Goal: Task Accomplishment & Management: Use online tool/utility

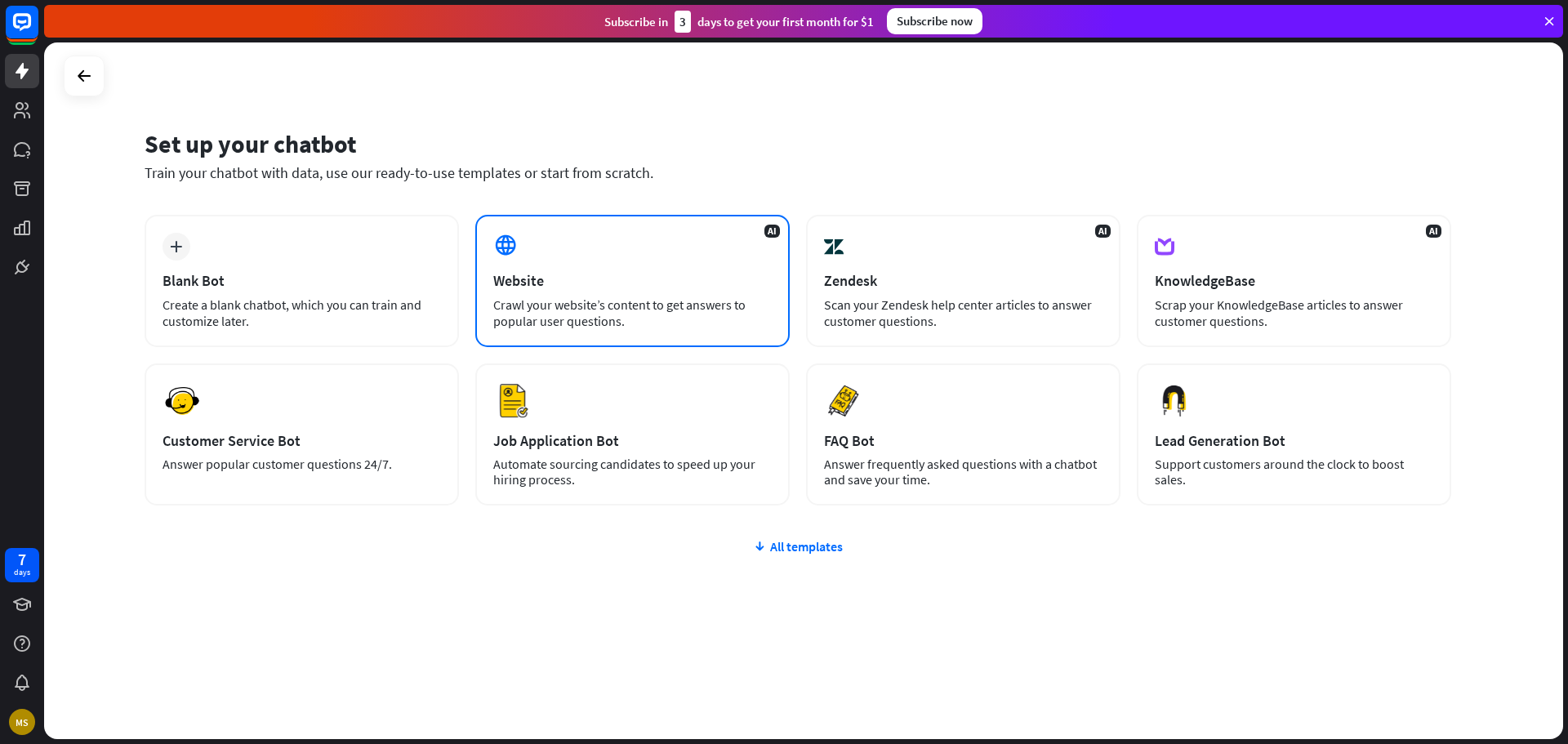
click at [713, 306] on div "Crawl your website’s content to get answers to popular user questions." at bounding box center [633, 313] width 278 height 33
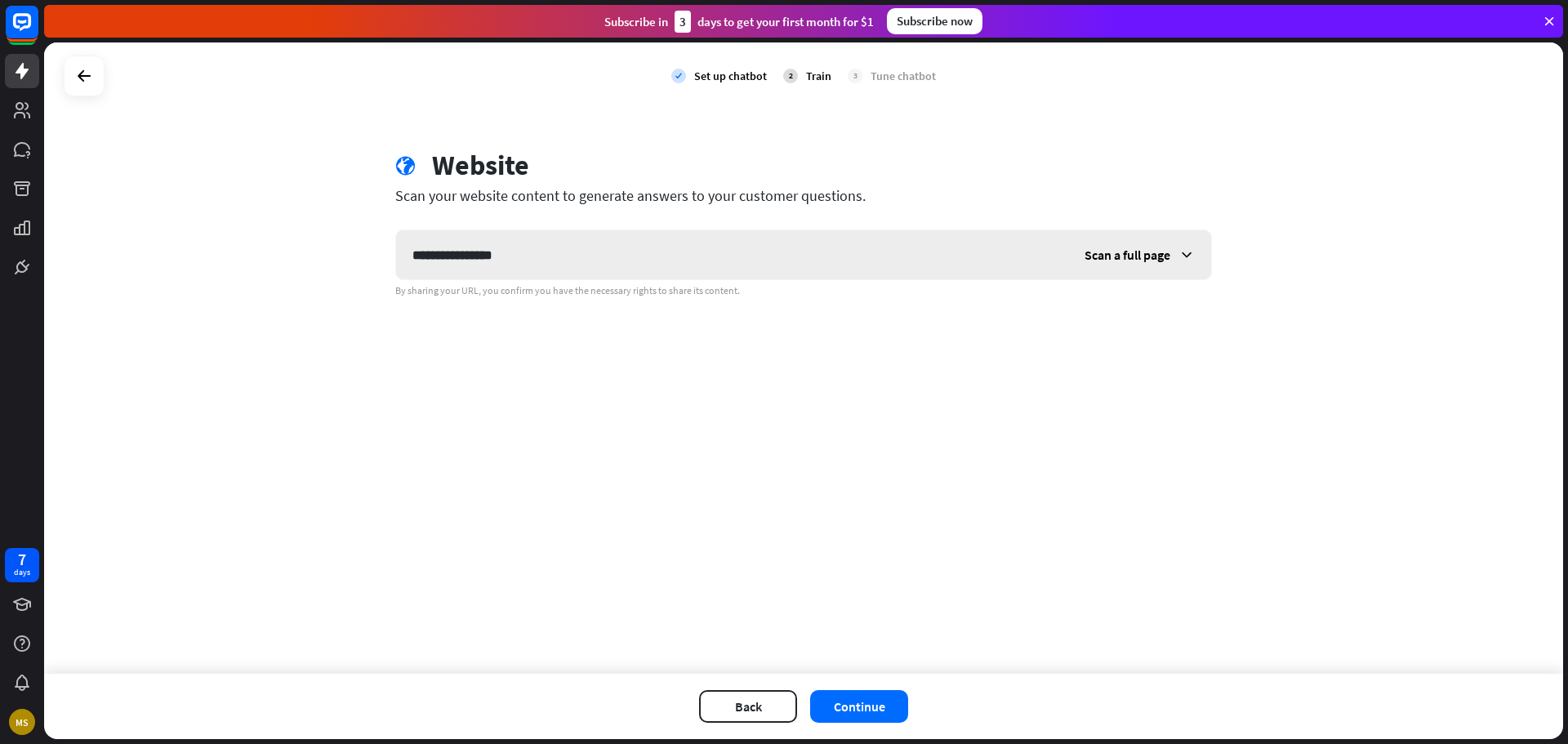
type input "**********"
click at [1117, 267] on div "Scan a full page" at bounding box center [1139, 254] width 143 height 49
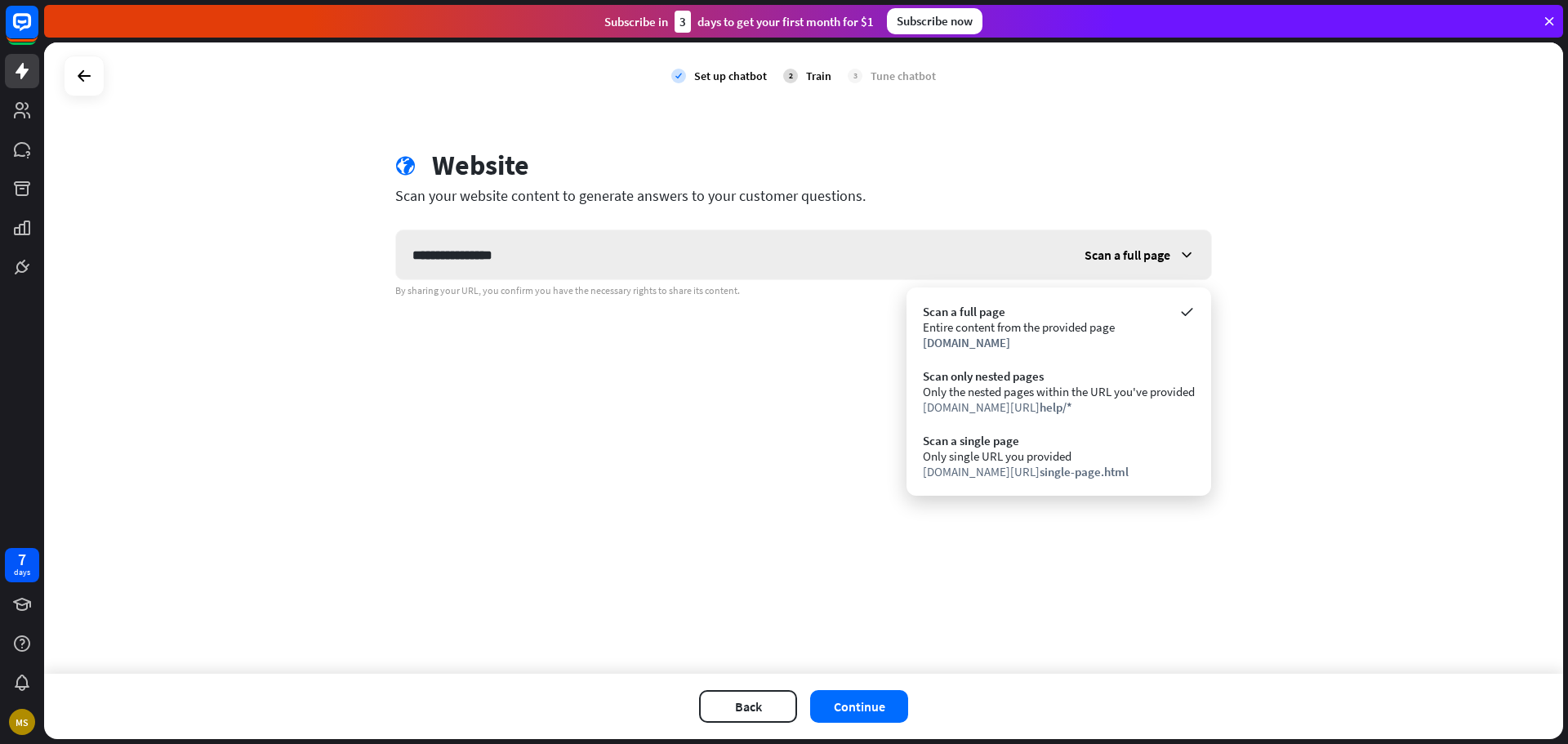
click at [1117, 267] on div "Scan a full page" at bounding box center [1139, 254] width 143 height 49
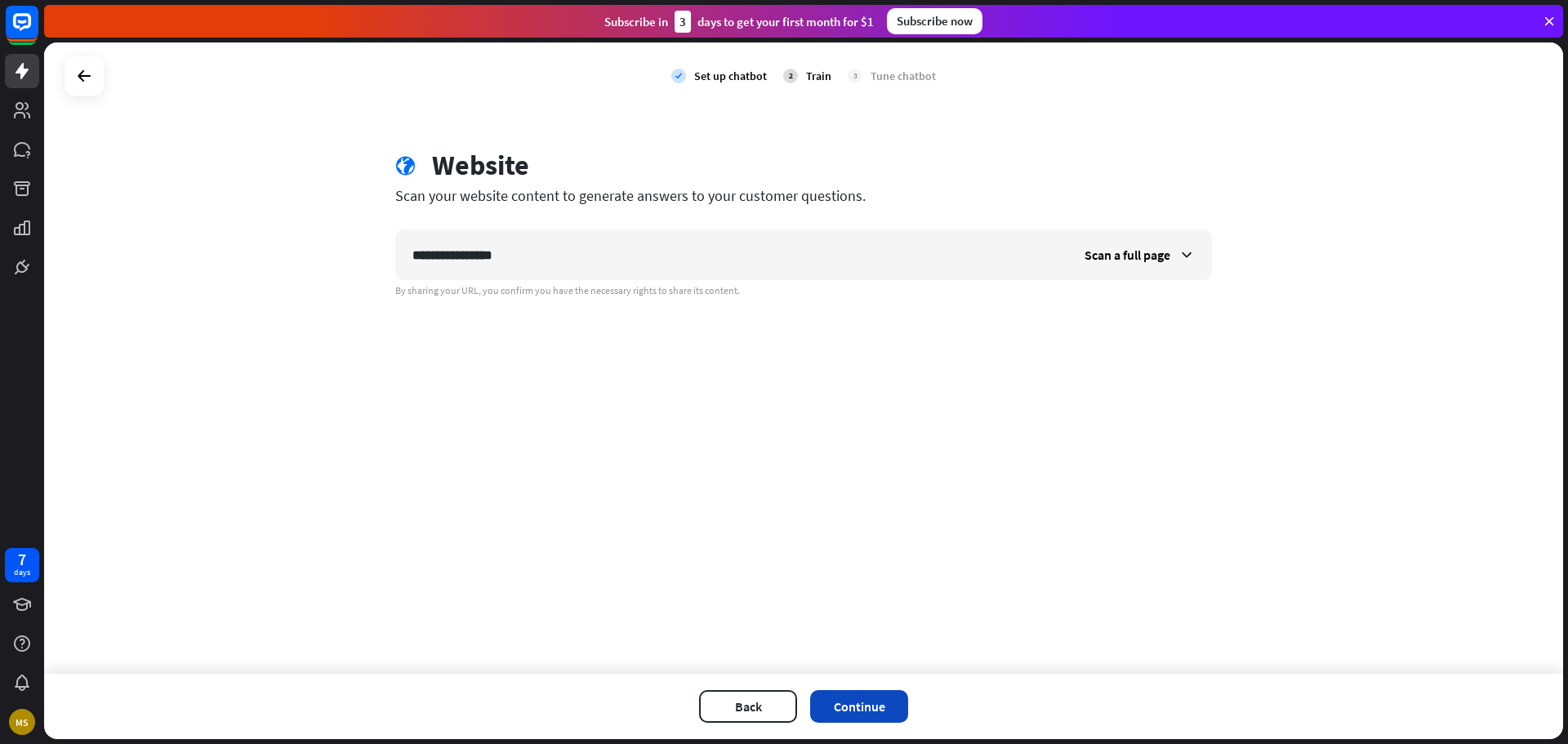
click at [835, 708] on button "Continue" at bounding box center [859, 706] width 98 height 33
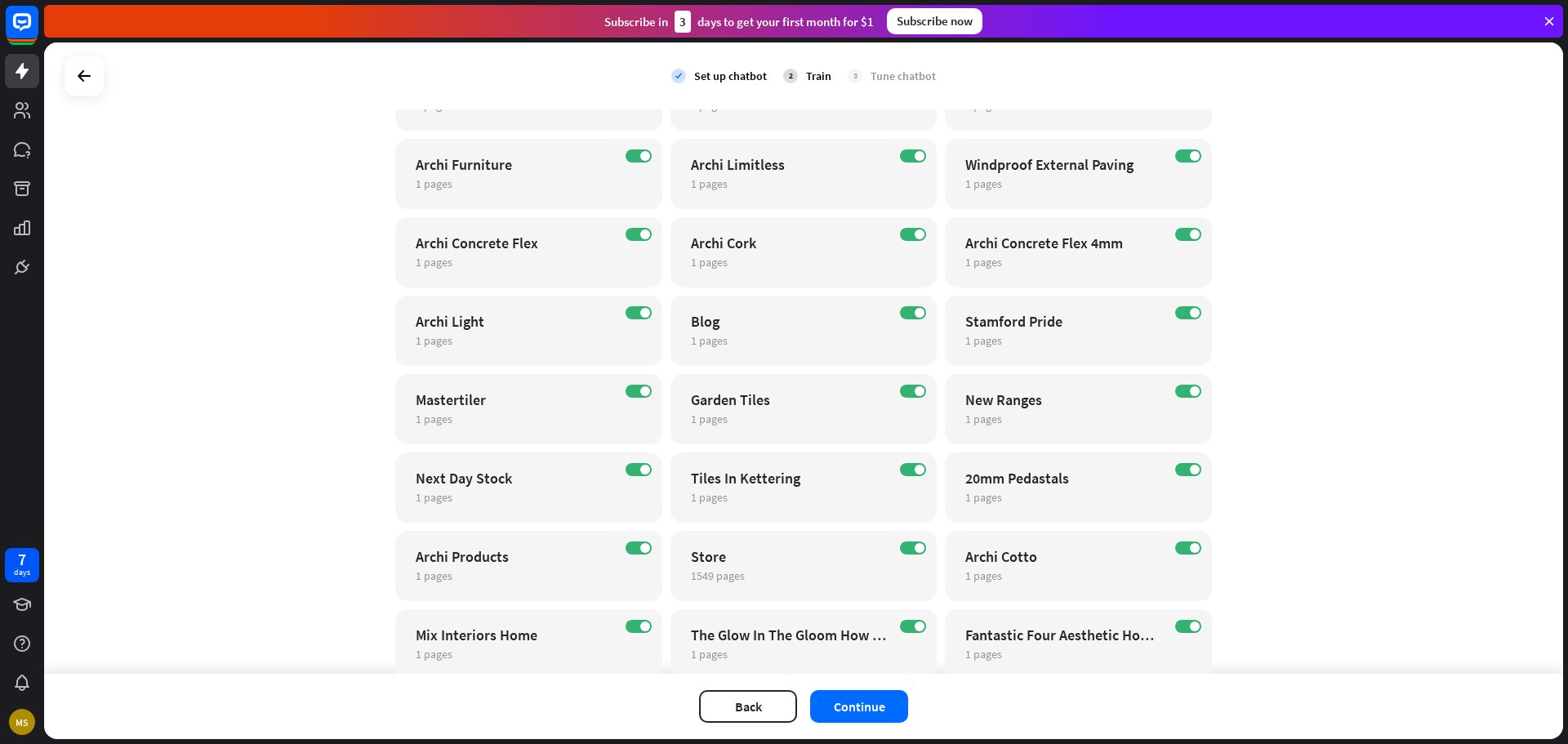
scroll to position [1061, 0]
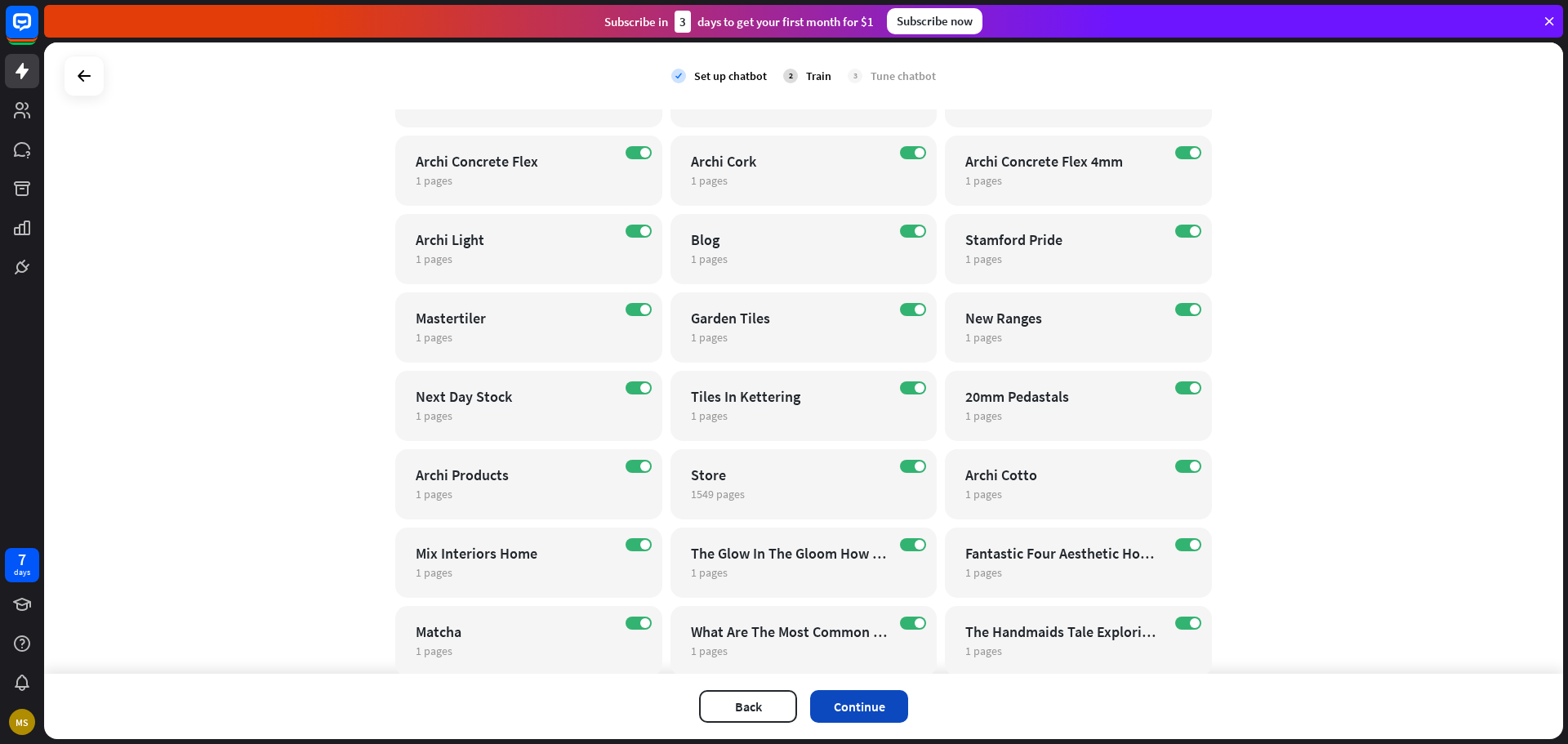
click at [849, 696] on button "Continue" at bounding box center [859, 706] width 98 height 33
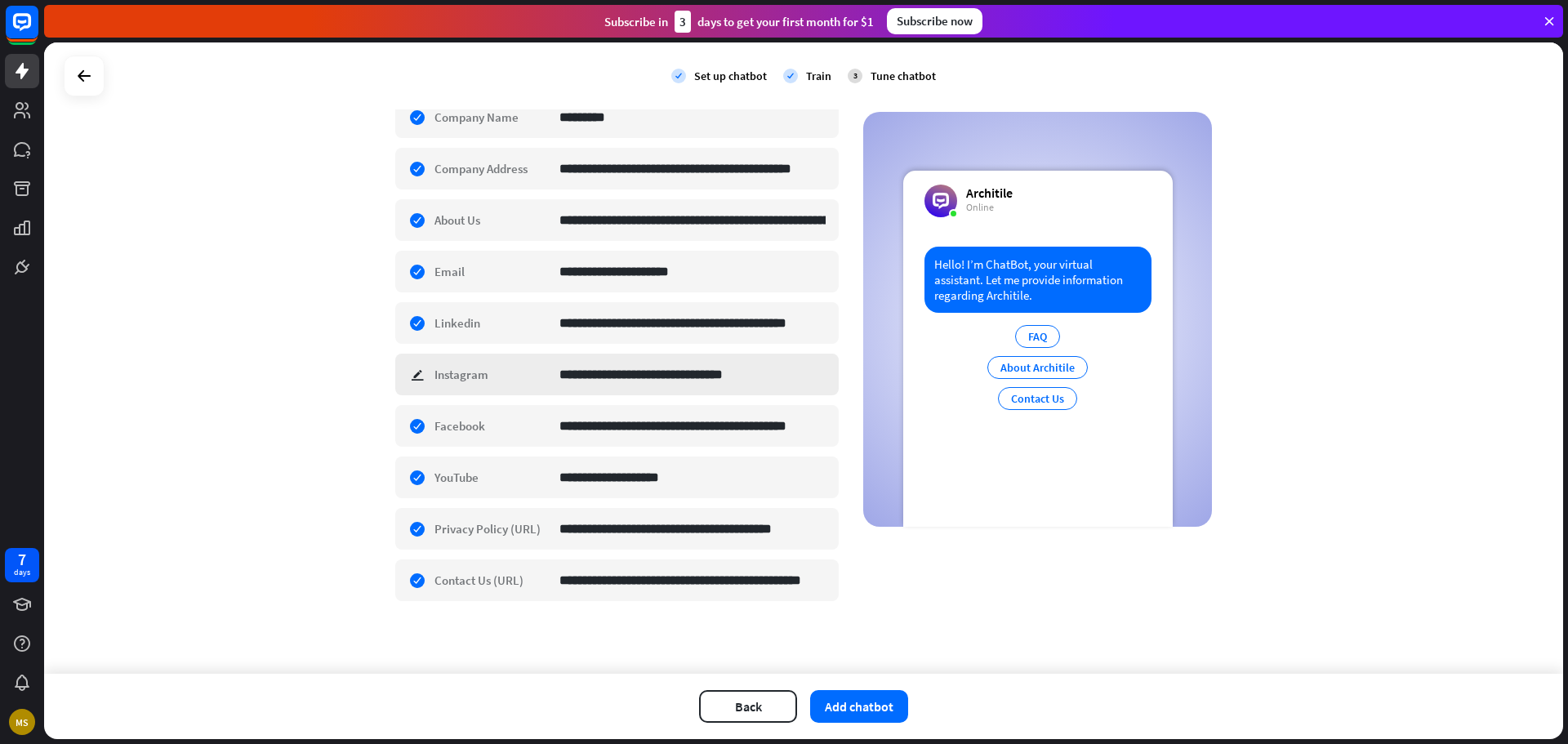
scroll to position [311, 0]
click at [822, 702] on button "Add chatbot" at bounding box center [859, 706] width 98 height 33
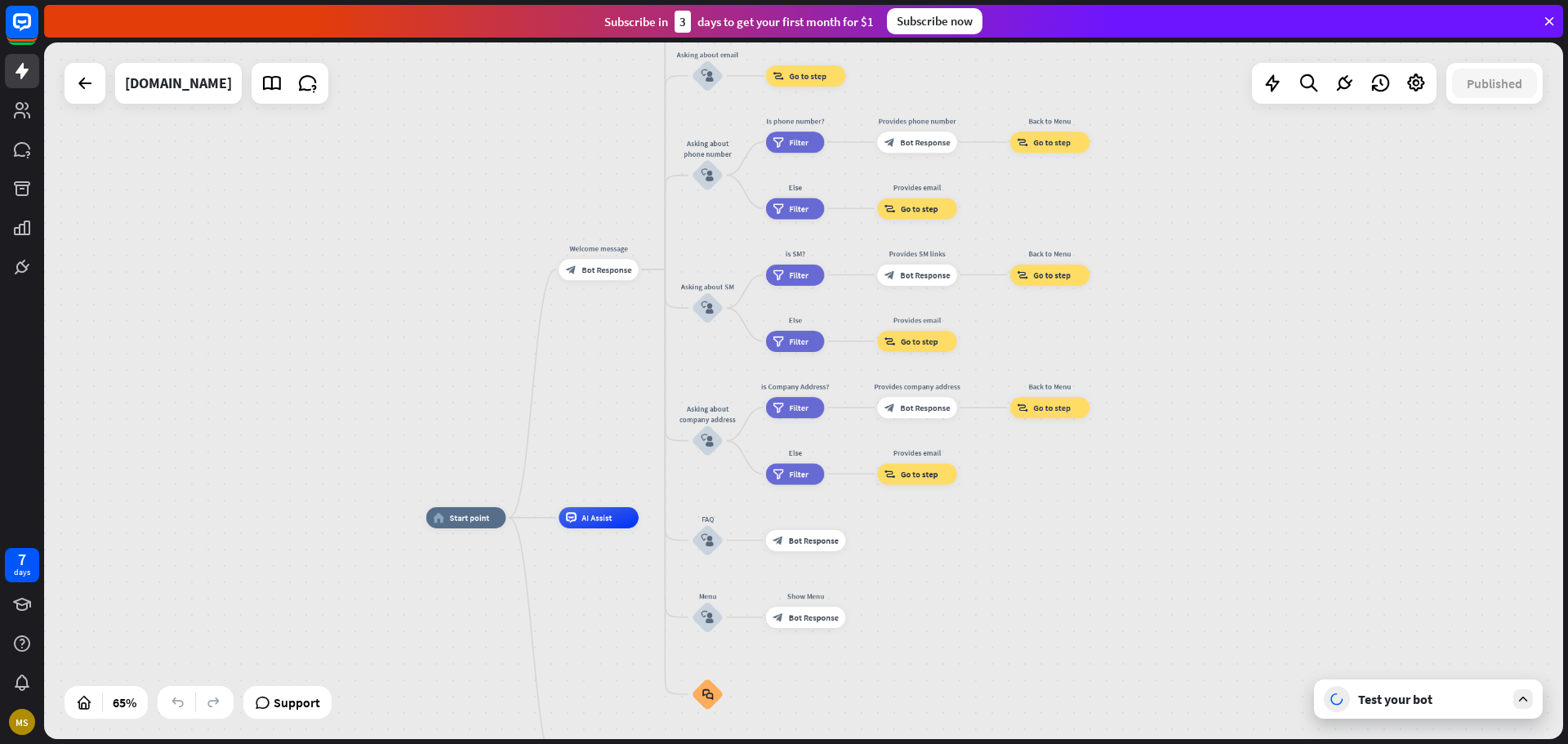
drag, startPoint x: 1038, startPoint y: 525, endPoint x: 966, endPoint y: 564, distance: 81.9
click at [966, 564] on div "home_2 Start point Welcome message block_bot_response Bot Response About us blo…" at bounding box center [920, 743] width 987 height 452
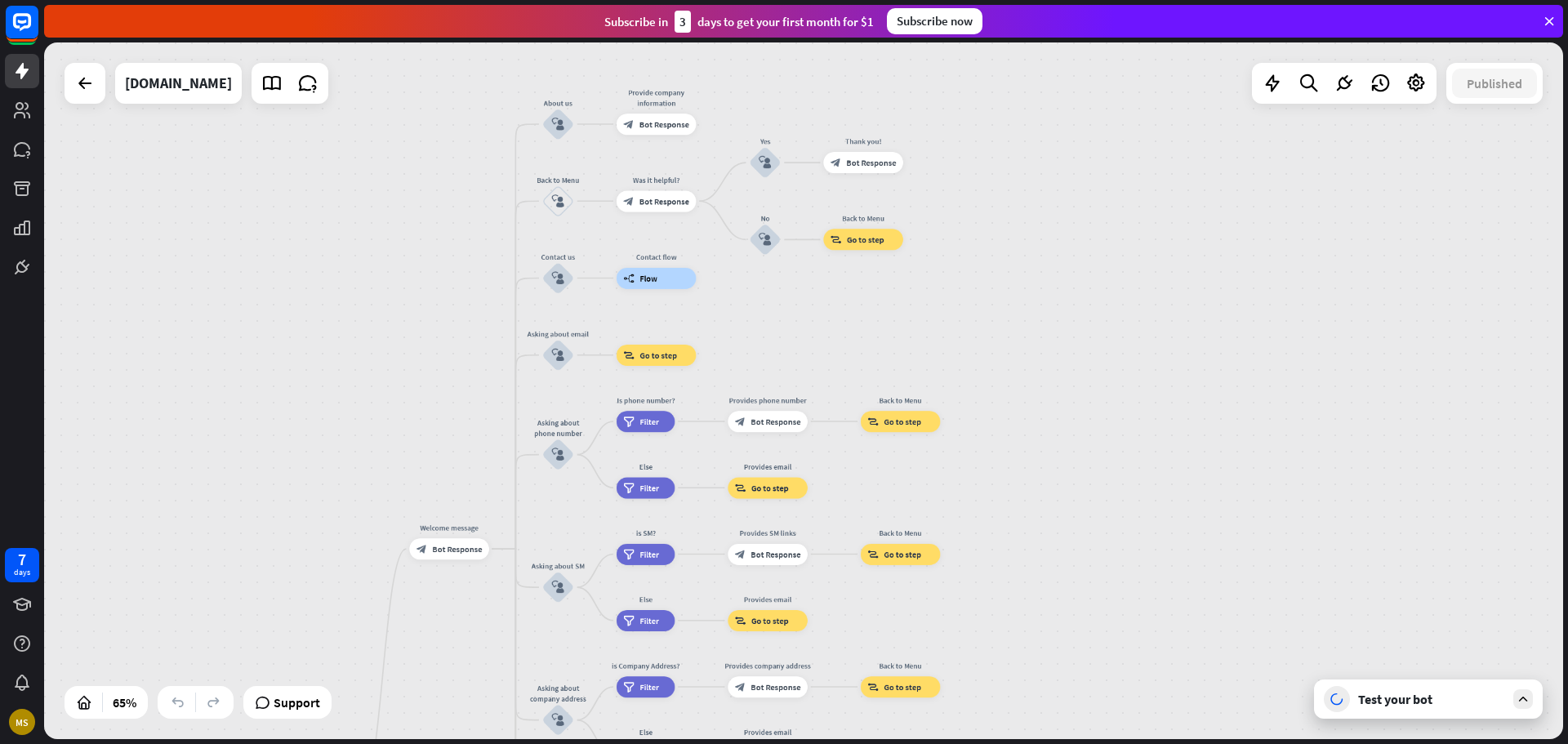
drag, startPoint x: 1200, startPoint y: 350, endPoint x: 1051, endPoint y: 629, distance: 316.3
click at [1051, 629] on div "home_2 Start point Welcome message block_bot_response Bot Response About us blo…" at bounding box center [803, 391] width 1519 height 696
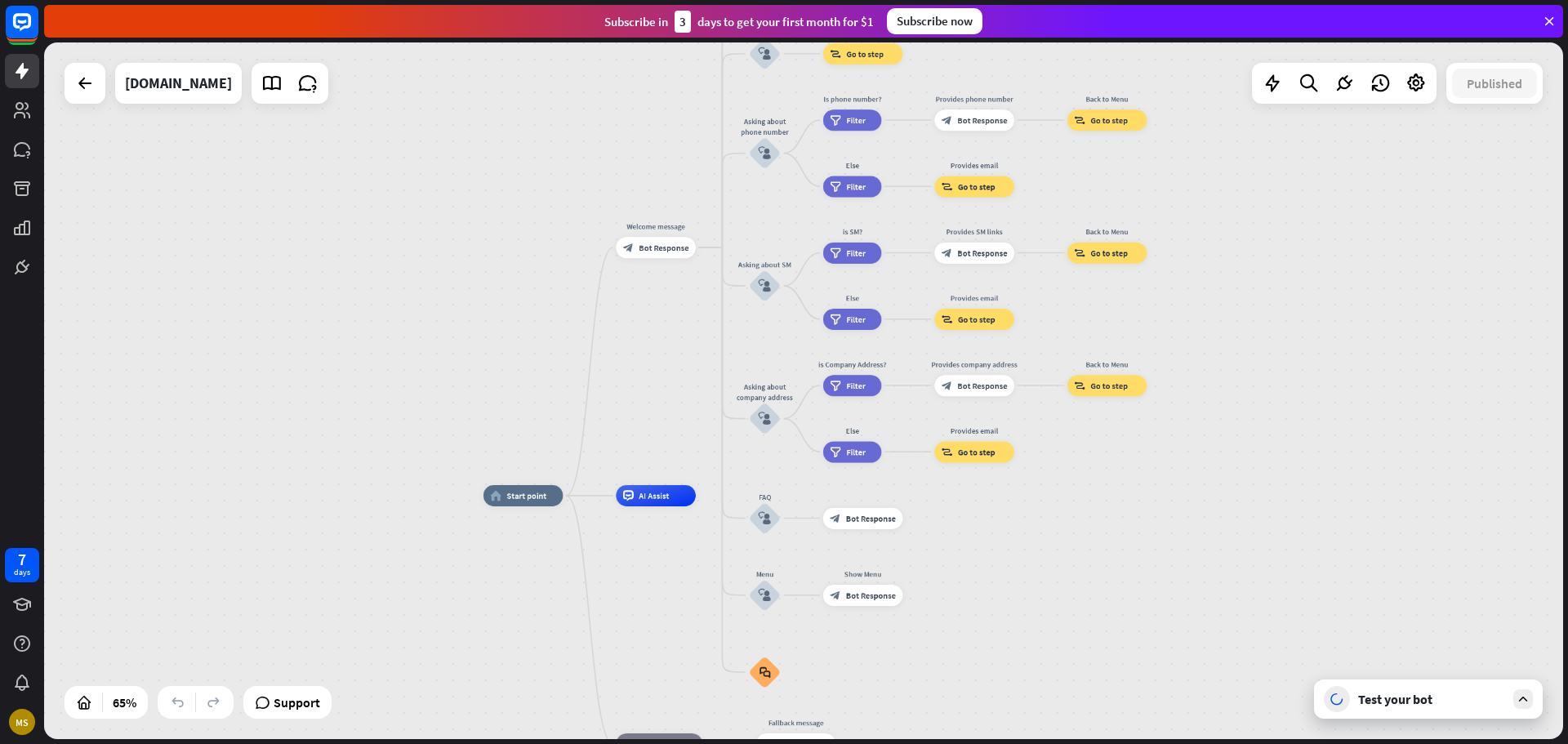
drag, startPoint x: 1047, startPoint y: 498, endPoint x: 1243, endPoint y: 203, distance: 354.2
click at [1254, 197] on div "home_2 Start point Welcome message block_bot_response Bot Response About us blo…" at bounding box center [803, 391] width 1519 height 696
click at [527, 470] on span "Edit name" at bounding box center [514, 472] width 33 height 10
click at [1505, 709] on div "Test your bot" at bounding box center [1429, 700] width 229 height 40
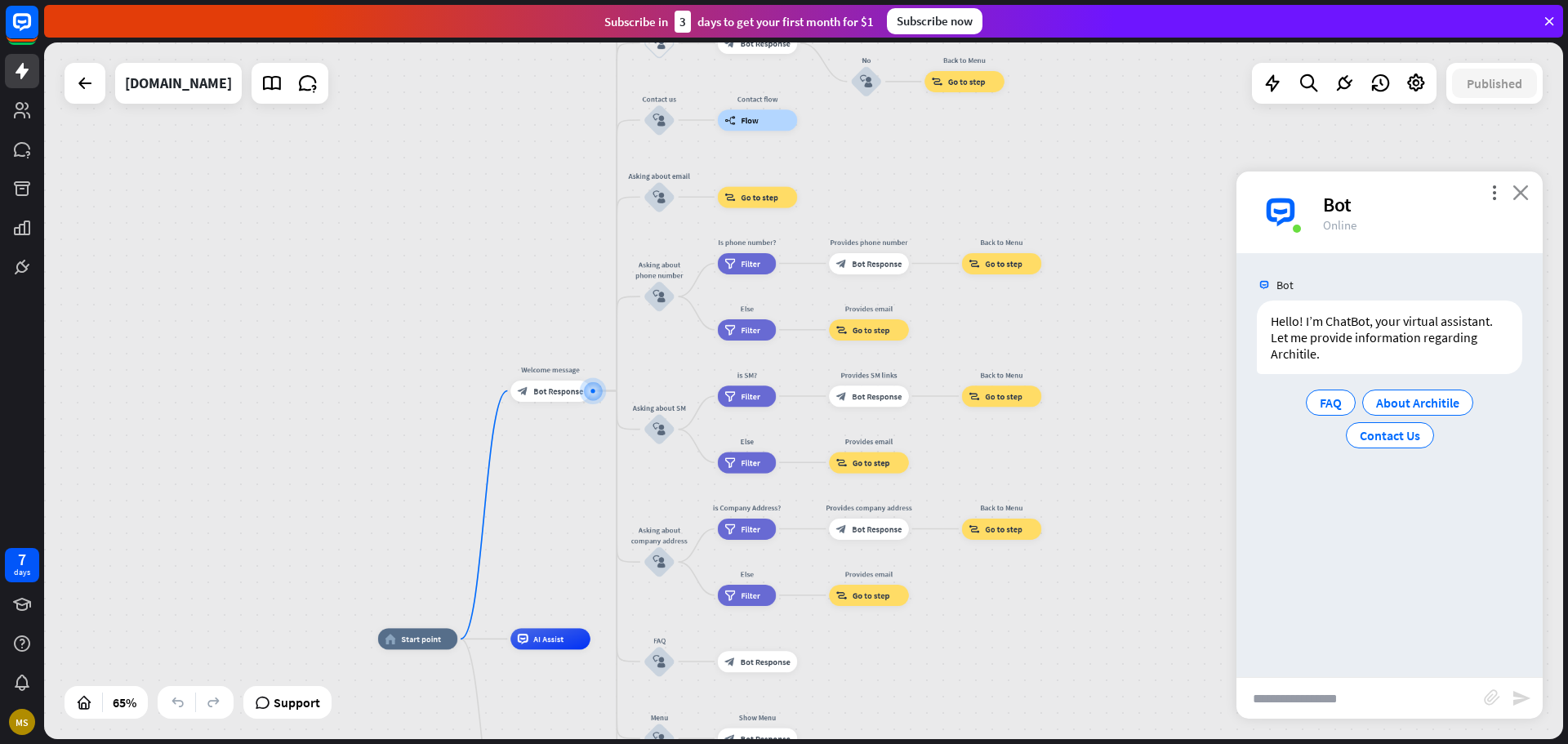
click at [1527, 190] on icon "close" at bounding box center [1521, 192] width 16 height 16
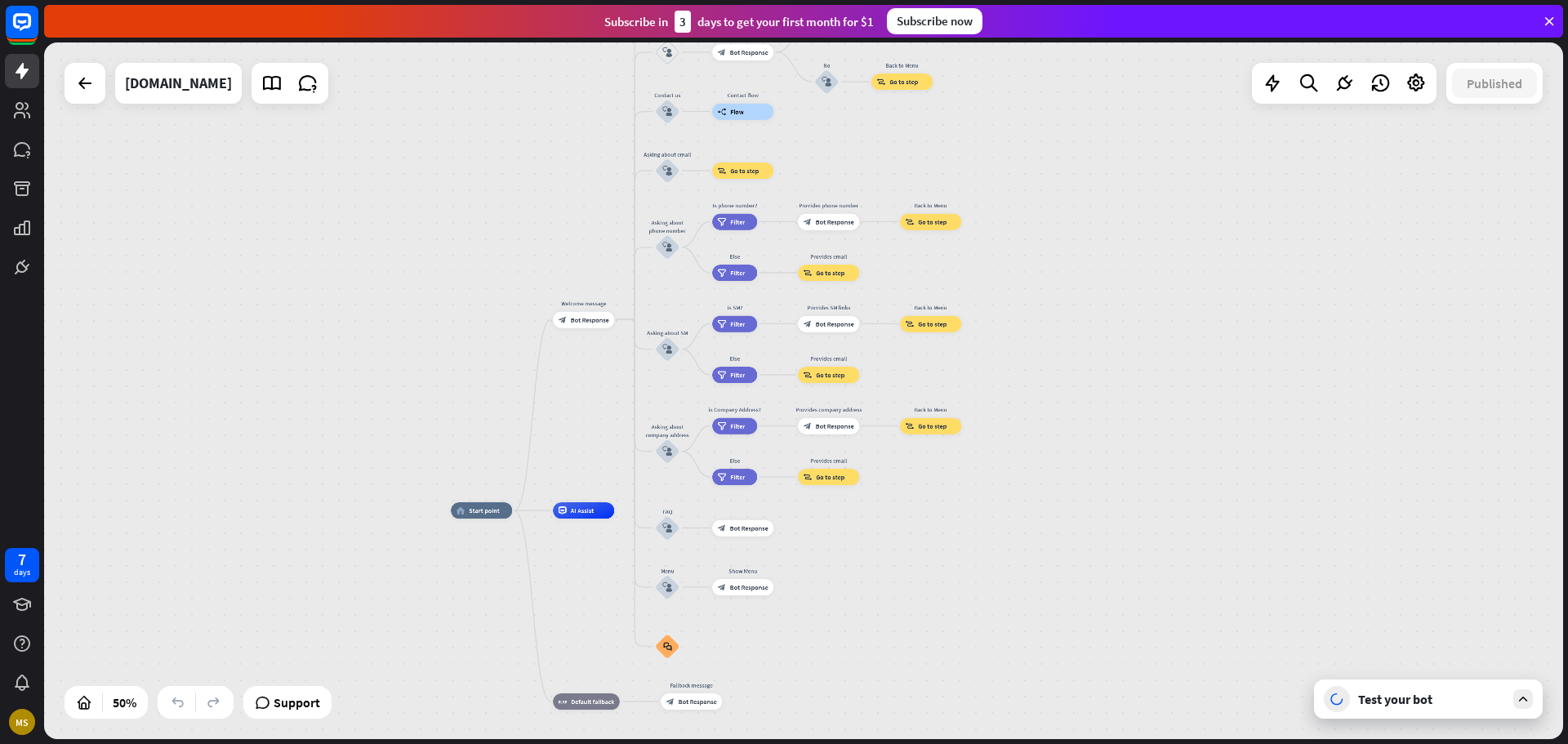
drag, startPoint x: 1168, startPoint y: 419, endPoint x: 1058, endPoint y: 322, distance: 146.7
click at [1058, 321] on div "home_2 Start point Welcome message block_bot_response Bot Response About us blo…" at bounding box center [803, 391] width 1519 height 696
click at [1408, 83] on icon at bounding box center [1416, 83] width 21 height 21
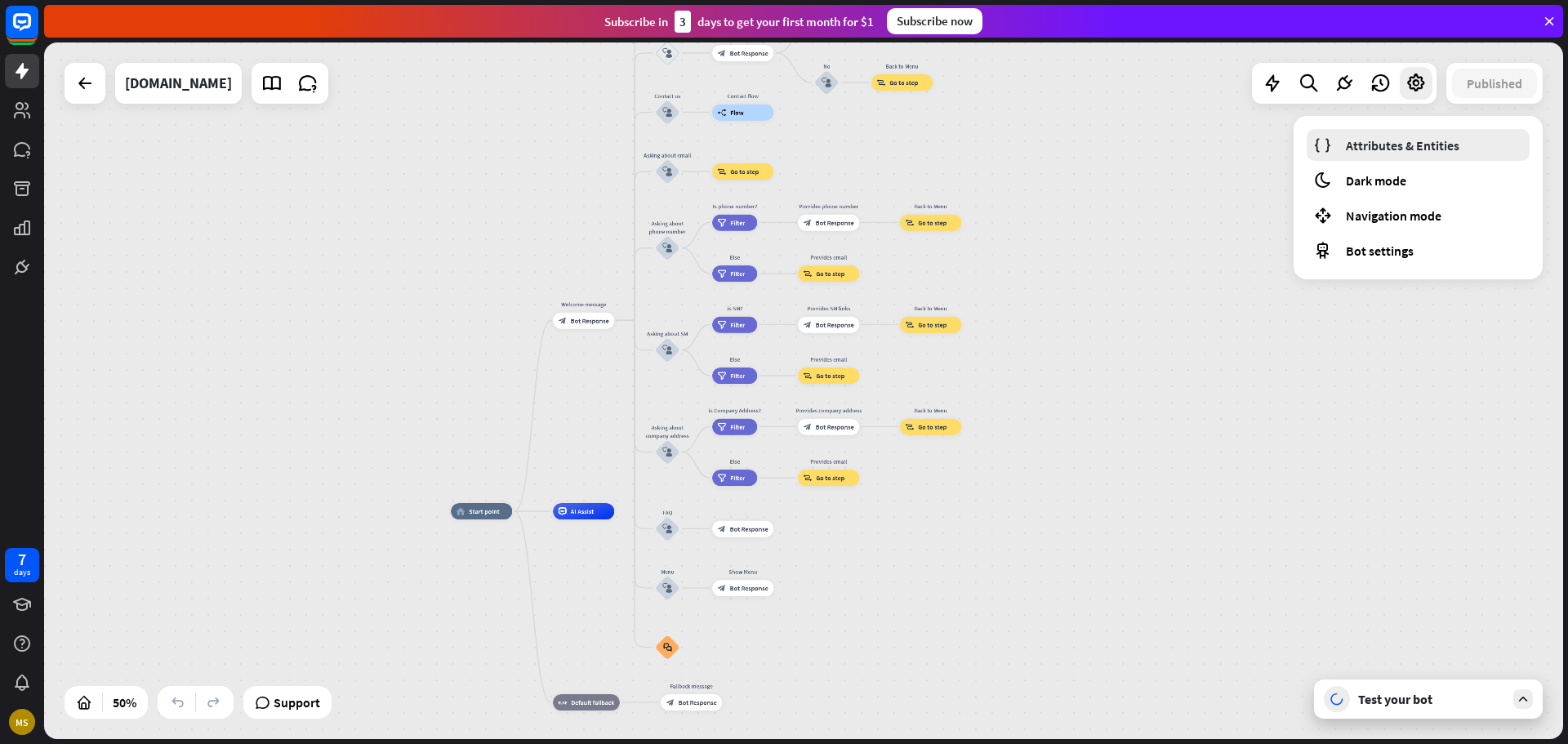
click at [1435, 140] on span "Attributes & Entities" at bounding box center [1402, 146] width 114 height 16
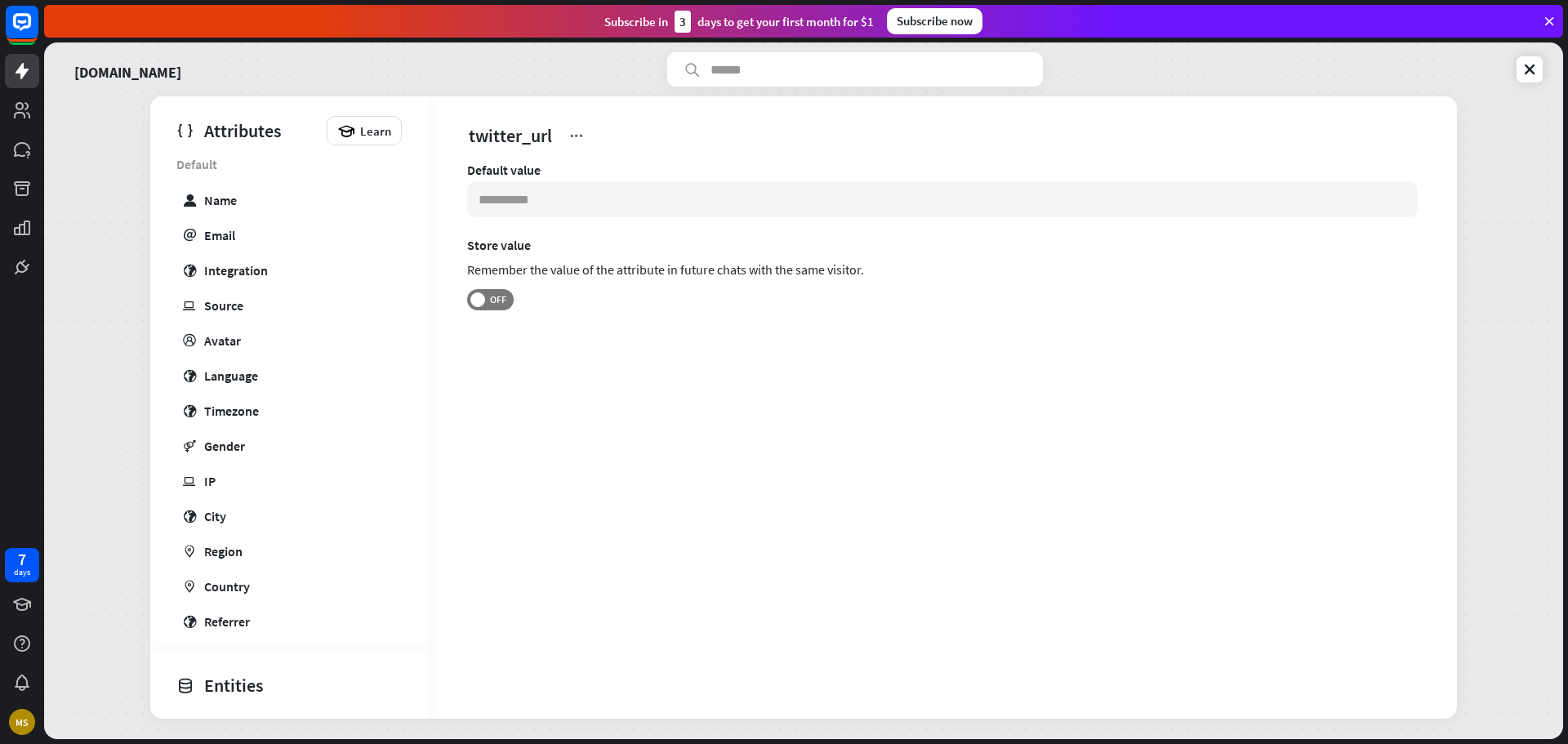
scroll to position [444, 0]
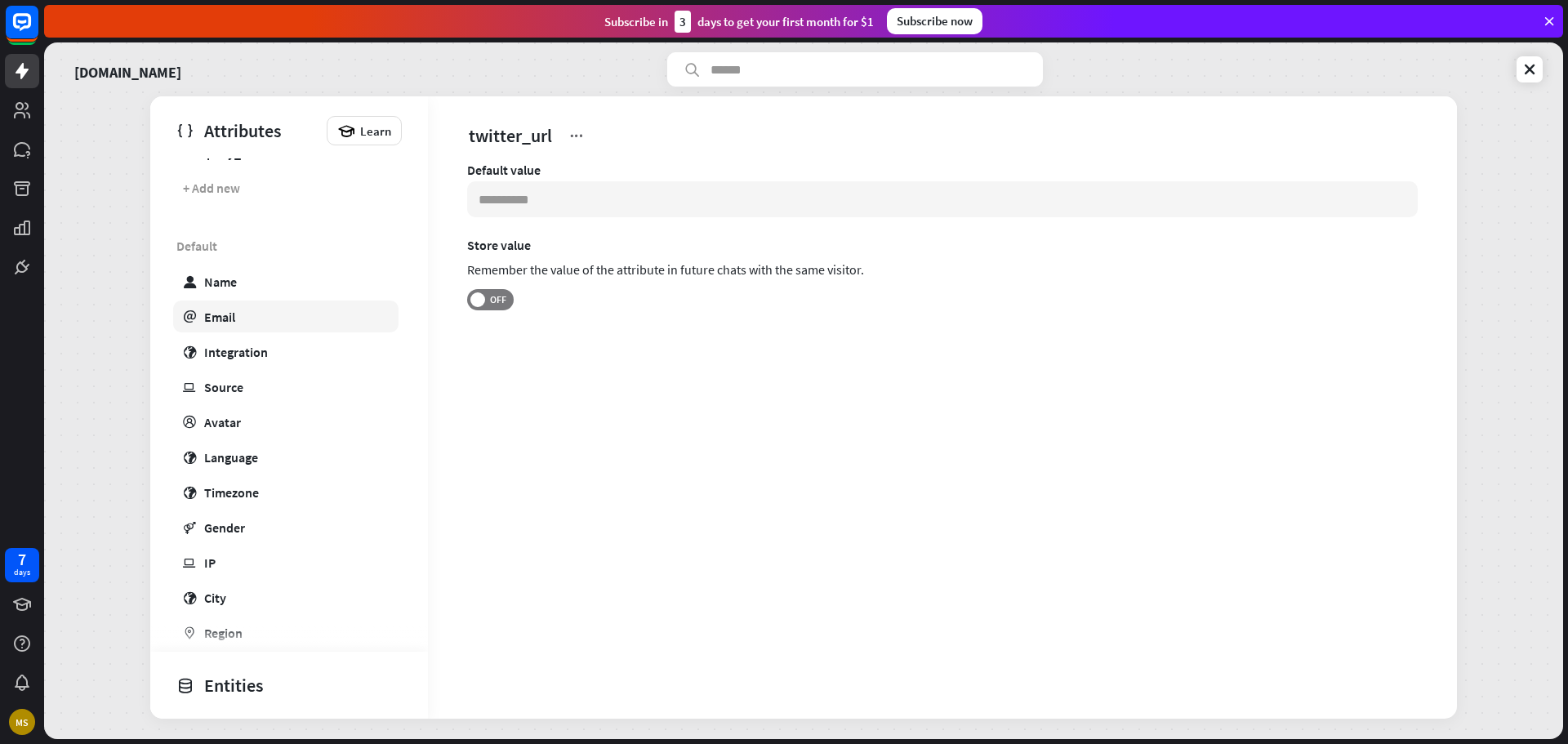
click at [253, 314] on link "email Email" at bounding box center [286, 316] width 226 height 32
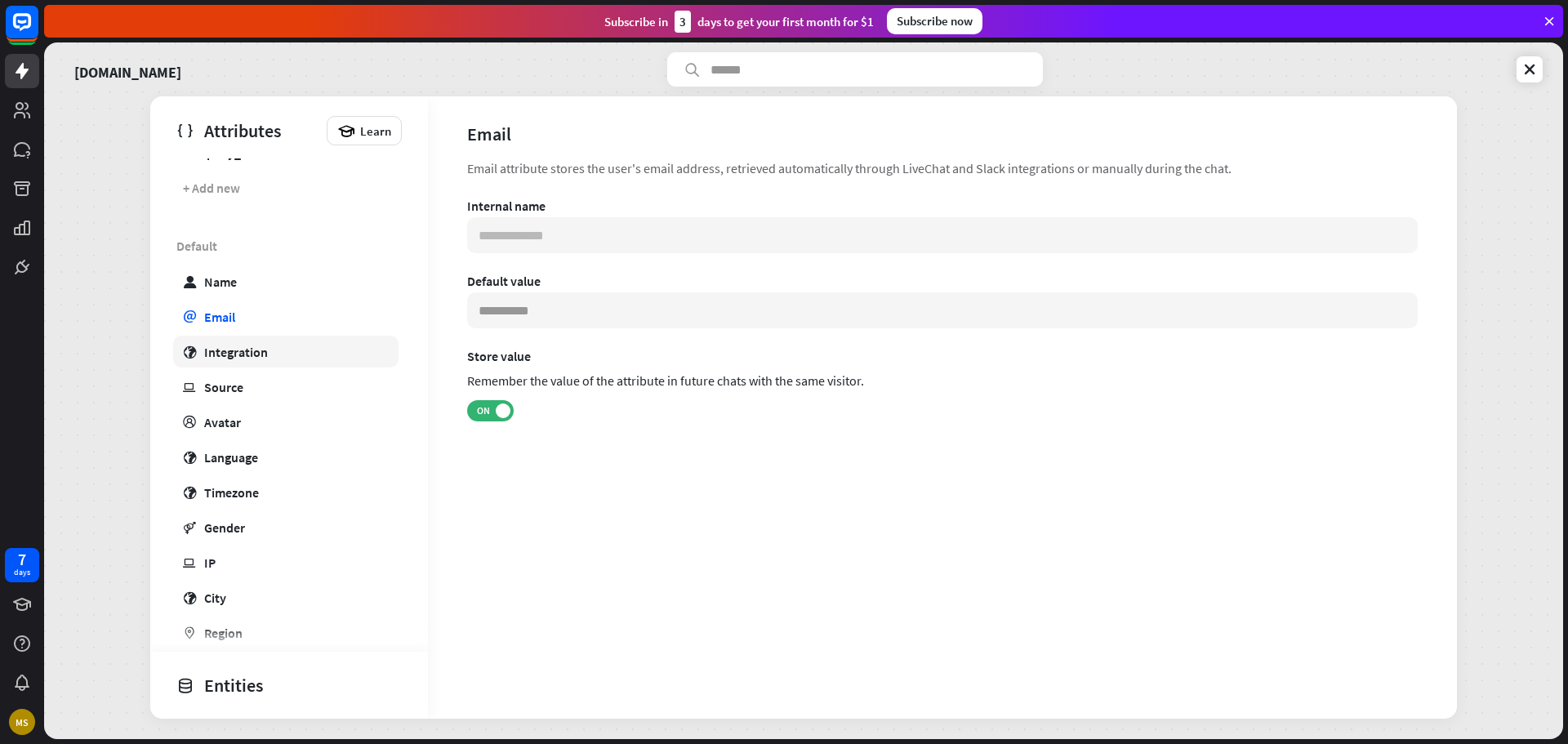
click at [253, 355] on div "Integration" at bounding box center [236, 352] width 63 height 16
type input "***"
type input "**********"
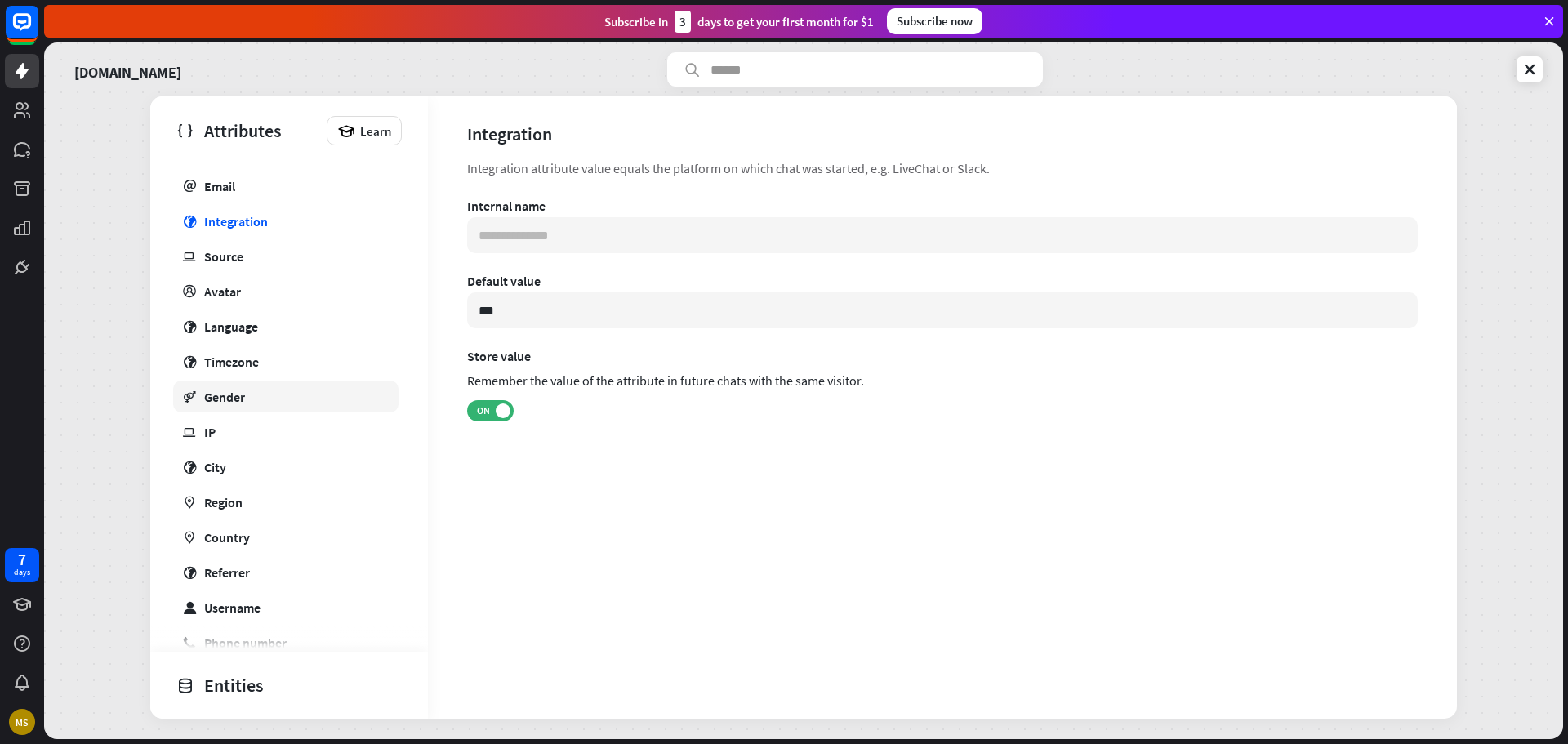
scroll to position [607, 0]
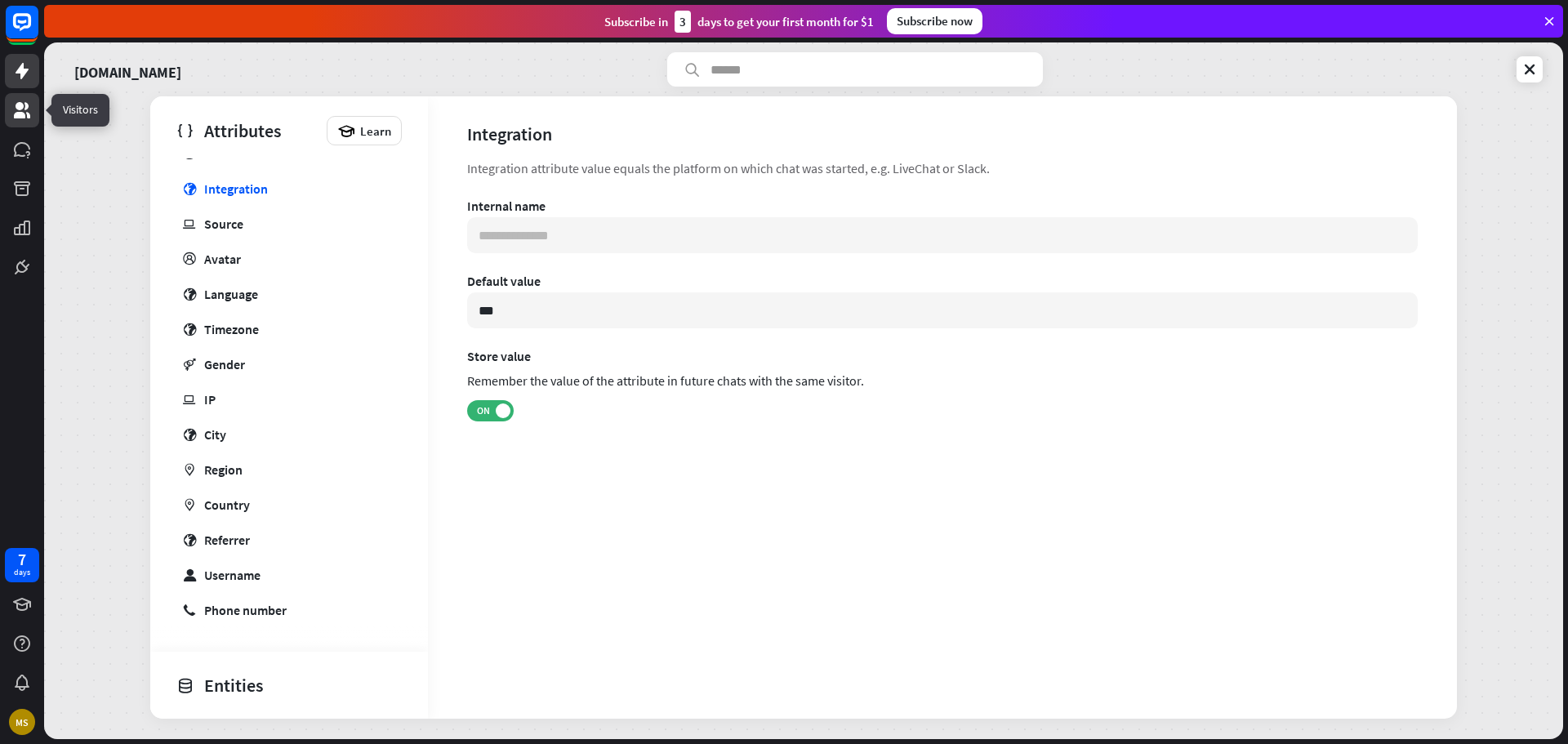
click at [21, 110] on icon at bounding box center [22, 110] width 16 height 16
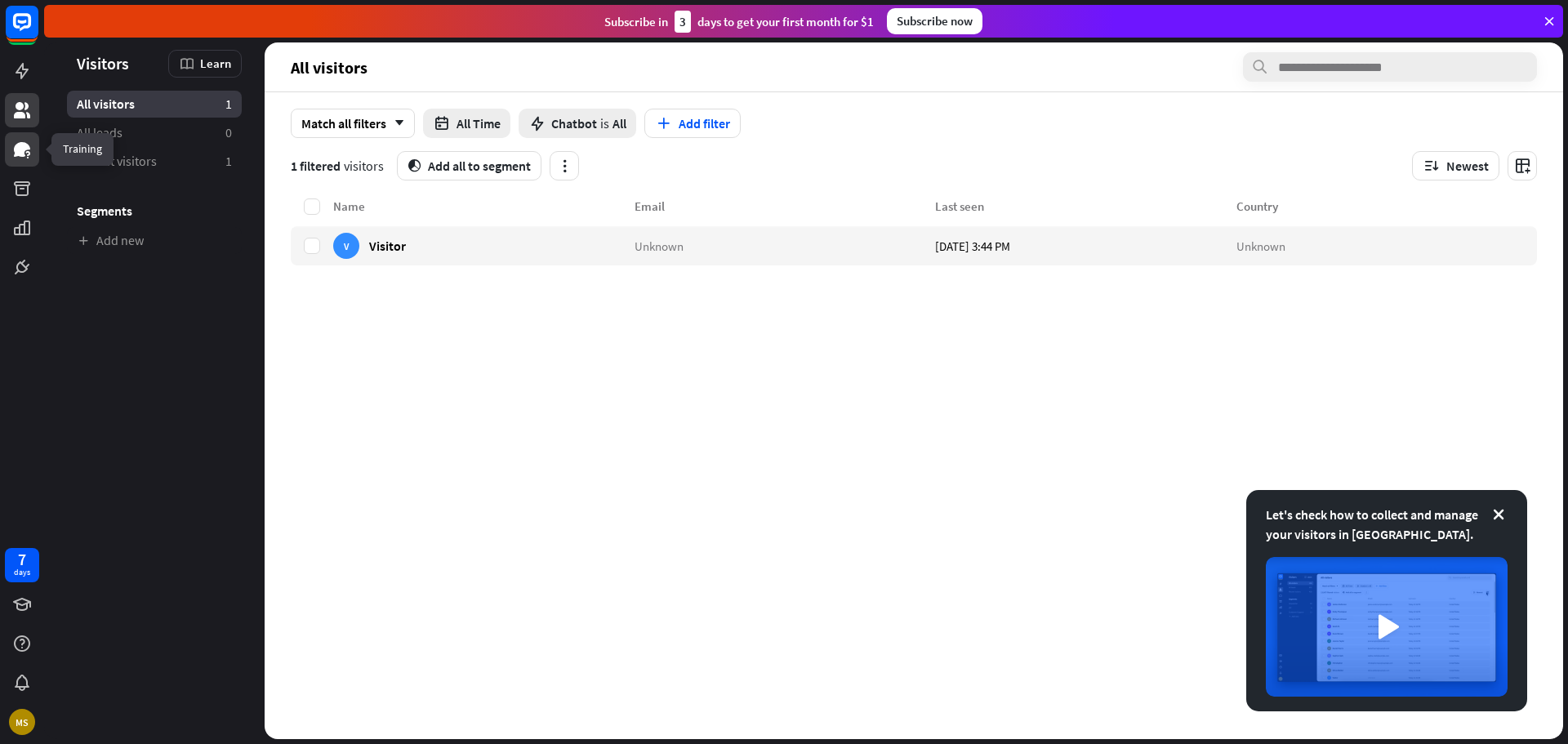
click at [23, 150] on icon at bounding box center [22, 149] width 16 height 15
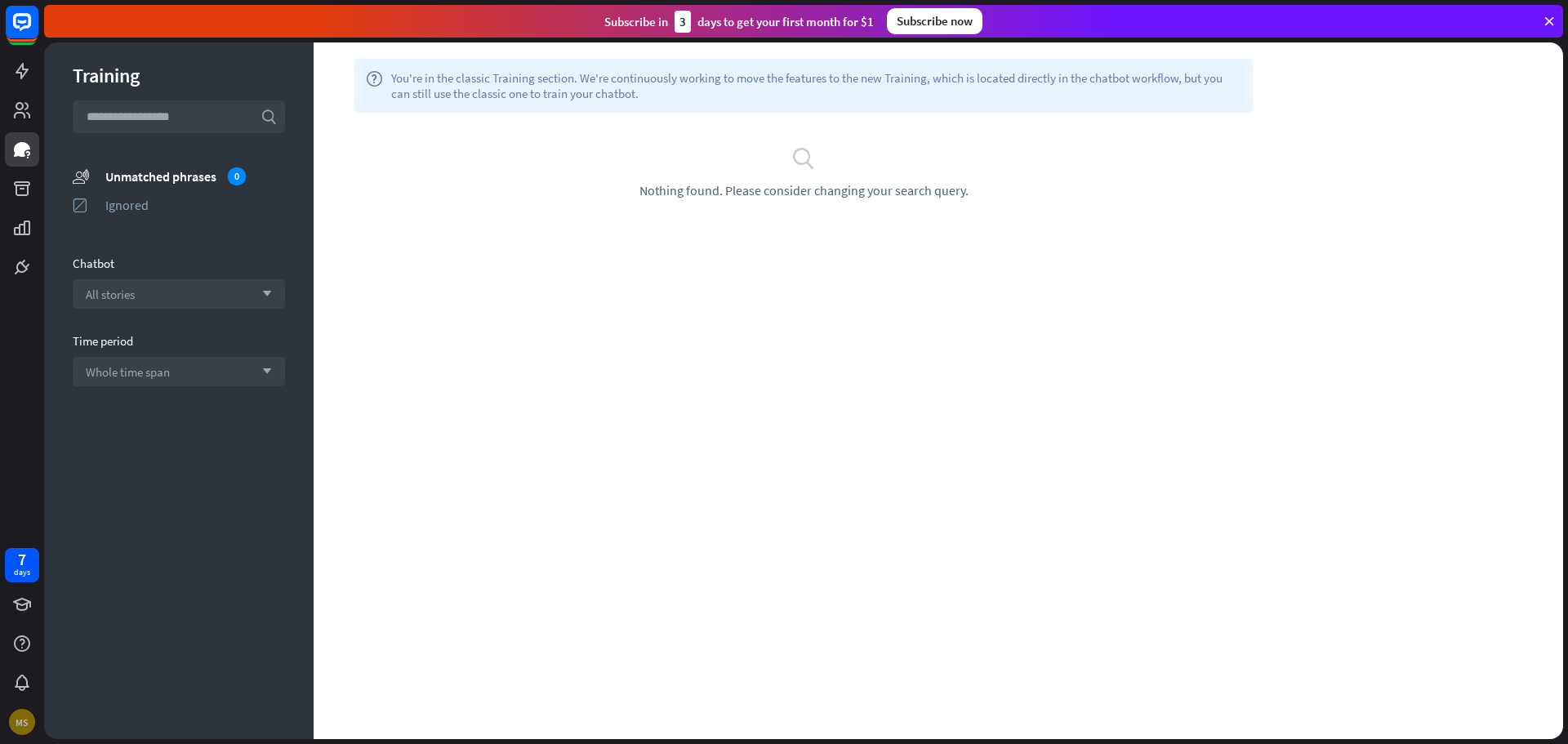
click at [19, 714] on div "MS" at bounding box center [22, 722] width 26 height 26
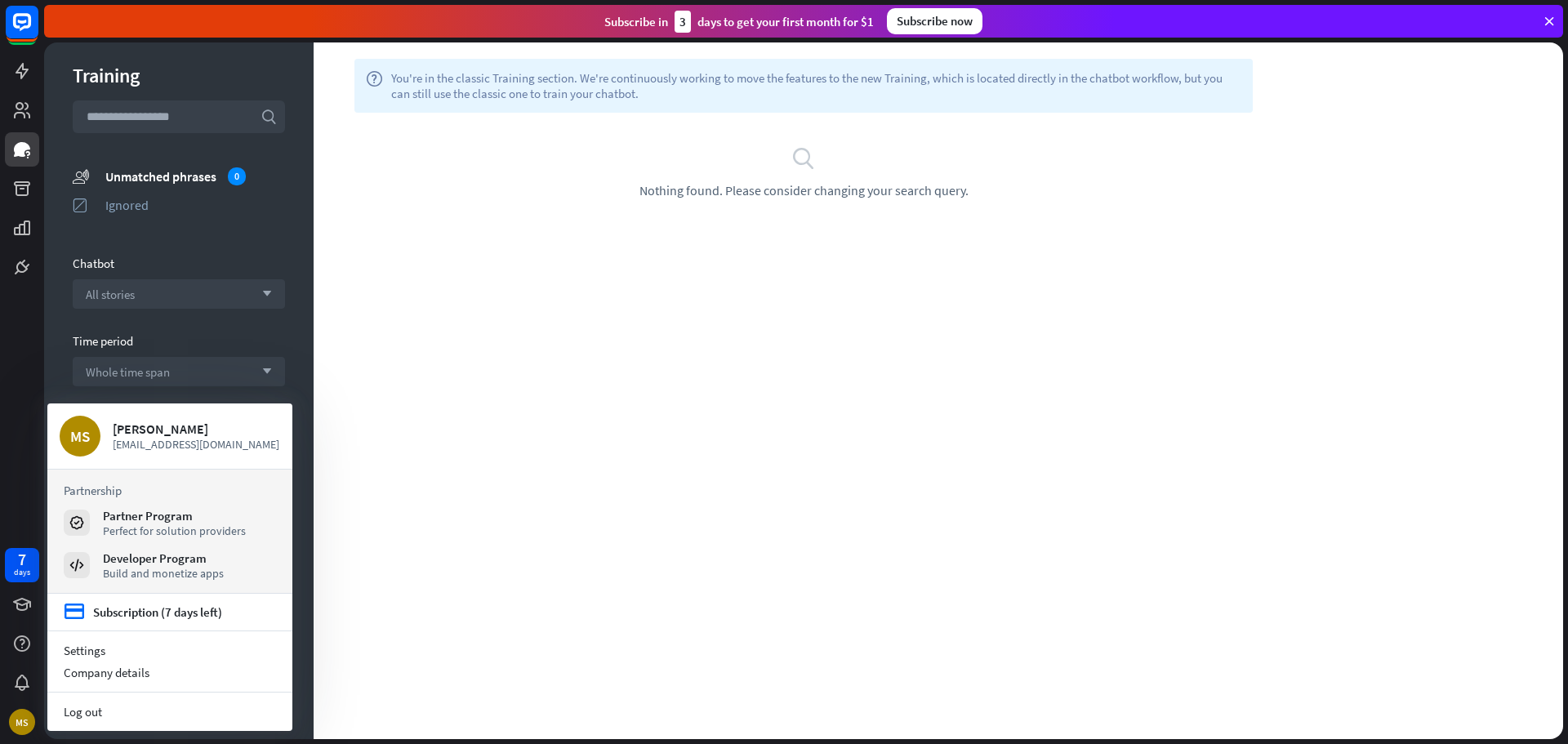
click at [45, 453] on div "Training search unmatched_phrases Unmatched phrases 0 ignored Ignored Chatbot A…" at bounding box center [179, 391] width 269 height 696
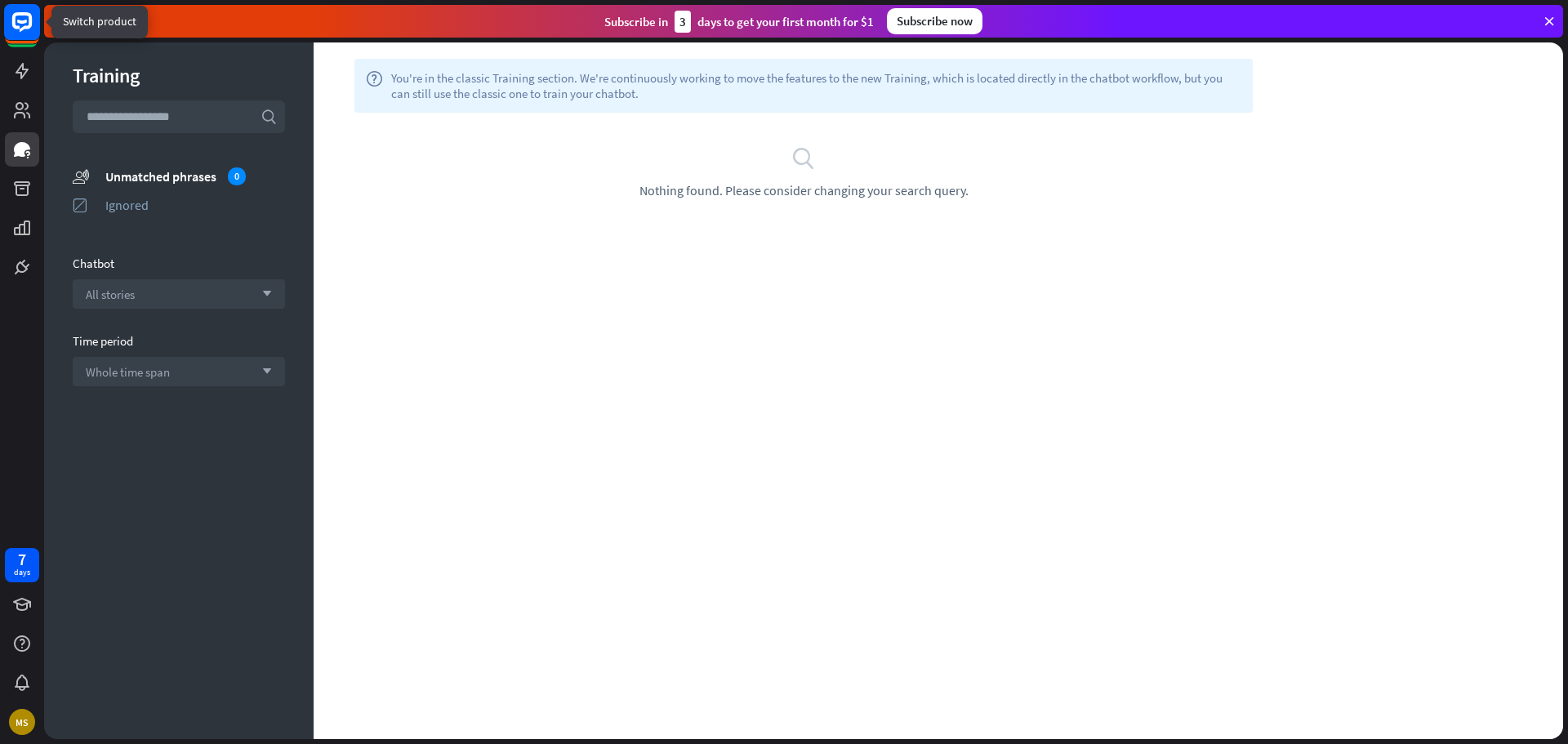
click at [15, 24] on icon at bounding box center [22, 22] width 20 height 20
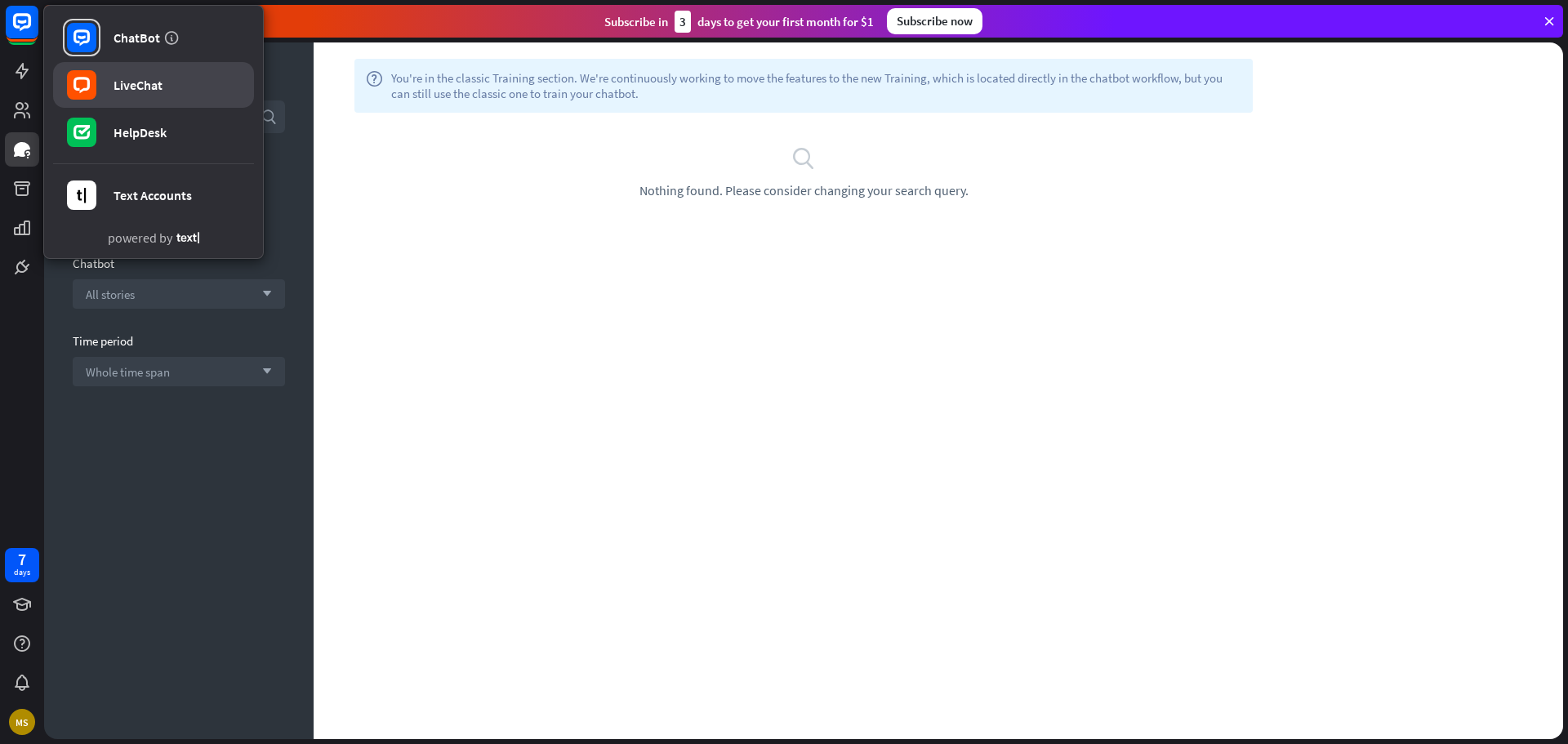
click at [71, 78] on rect at bounding box center [82, 85] width 30 height 30
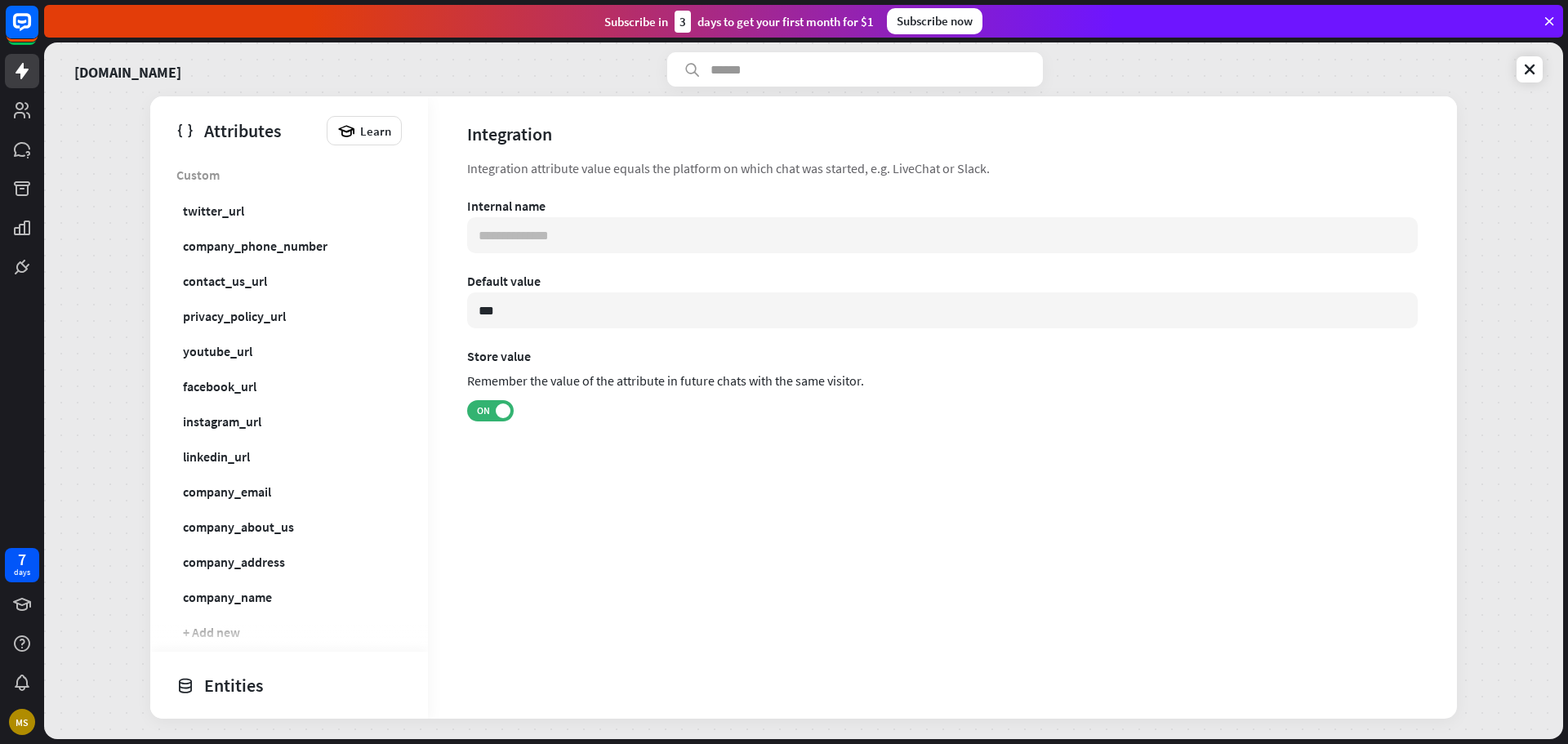
type input "**********"
